Goal: Task Accomplishment & Management: Use online tool/utility

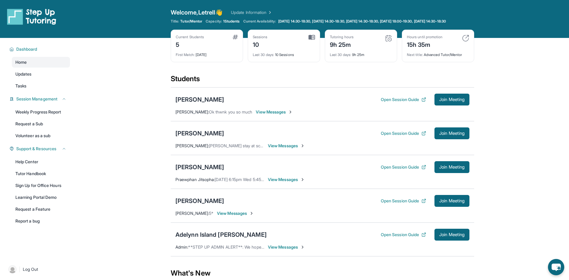
scroll to position [62, 0]
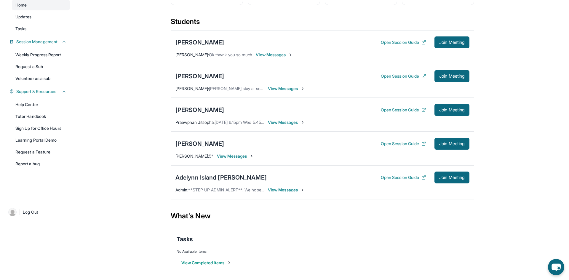
click at [536, 104] on main "Current Students 5 First Match : [DATE] Sessions 10 Last 30 days : 10 Sessions …" at bounding box center [322, 130] width 493 height 299
click at [448, 113] on button "Join Meeting" at bounding box center [451, 110] width 35 height 12
click at [191, 113] on div "[PERSON_NAME]" at bounding box center [199, 110] width 49 height 8
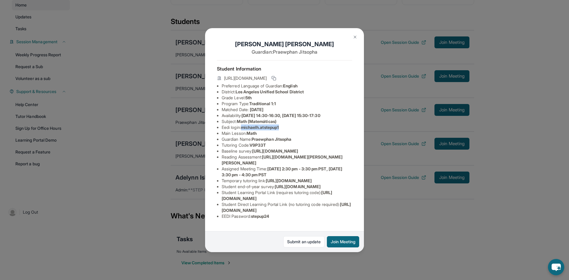
drag, startPoint x: 244, startPoint y: 126, endPoint x: 284, endPoint y: 129, distance: 40.1
click at [284, 129] on li "Eedi login : [PERSON_NAME].atstepup1" at bounding box center [287, 127] width 130 height 6
copy span "michaelh.atstepup1"
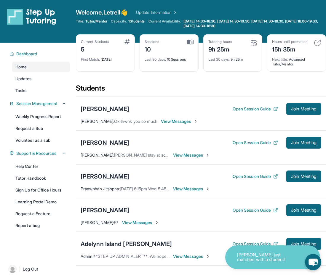
click at [112, 177] on div "[PERSON_NAME]" at bounding box center [105, 176] width 49 height 8
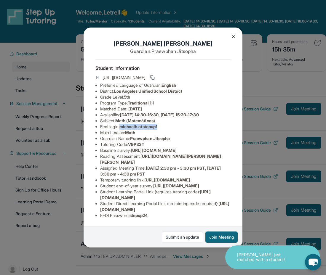
drag, startPoint x: 122, startPoint y: 127, endPoint x: 165, endPoint y: 126, distance: 43.3
click at [165, 126] on li "Eedi login : [PERSON_NAME].atstepup1" at bounding box center [165, 127] width 130 height 6
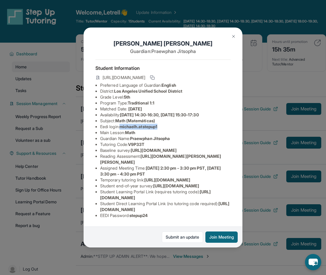
copy span "michaelh.atstepup1"
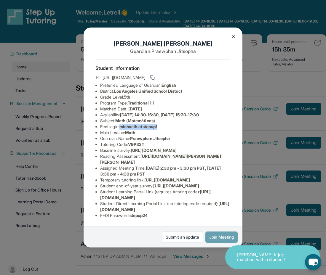
click at [219, 241] on button "Join Meeting" at bounding box center [221, 237] width 32 height 11
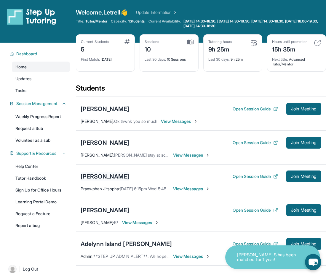
click at [116, 180] on div "[PERSON_NAME]" at bounding box center [105, 176] width 49 height 8
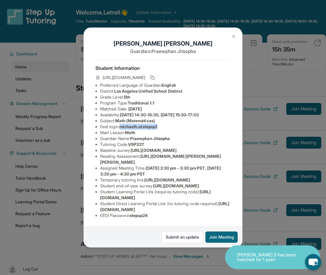
drag, startPoint x: 123, startPoint y: 126, endPoint x: 167, endPoint y: 129, distance: 44.8
click at [167, 129] on li "Eedi login : [PERSON_NAME].atstepup1" at bounding box center [165, 127] width 130 height 6
copy span "michaelh.atstepup1"
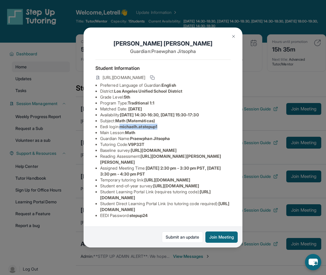
copy span "michaelh.atstepup1"
